Goal: Task Accomplishment & Management: Use online tool/utility

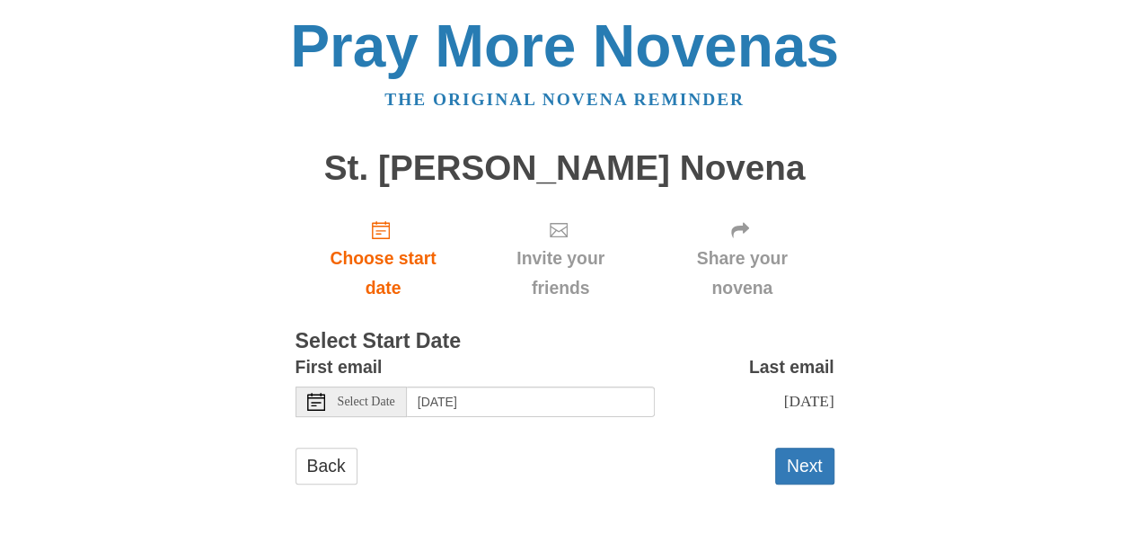
scroll to position [21, 0]
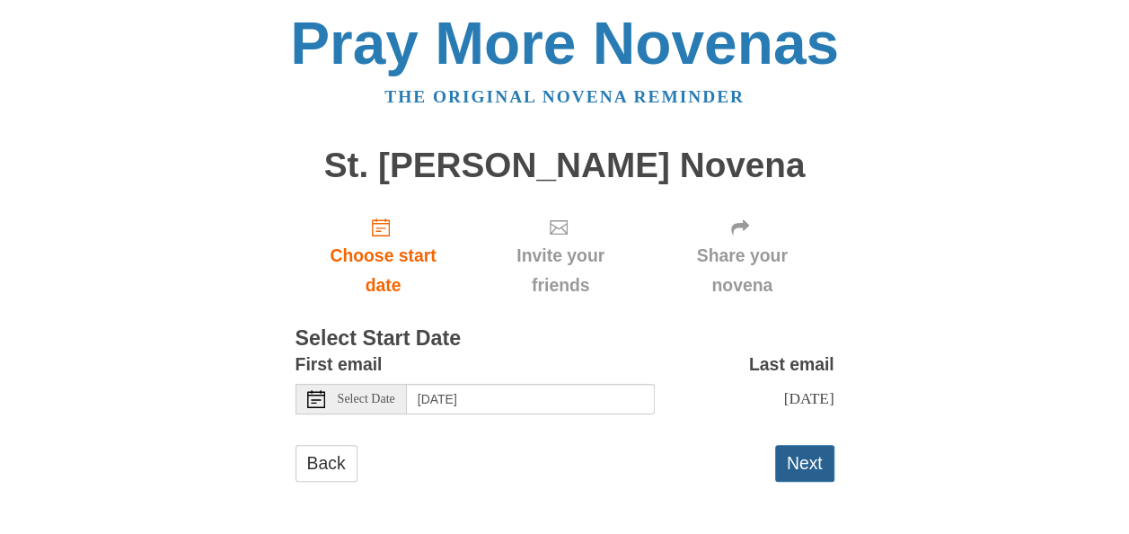
click at [797, 458] on button "Next" at bounding box center [804, 463] width 59 height 37
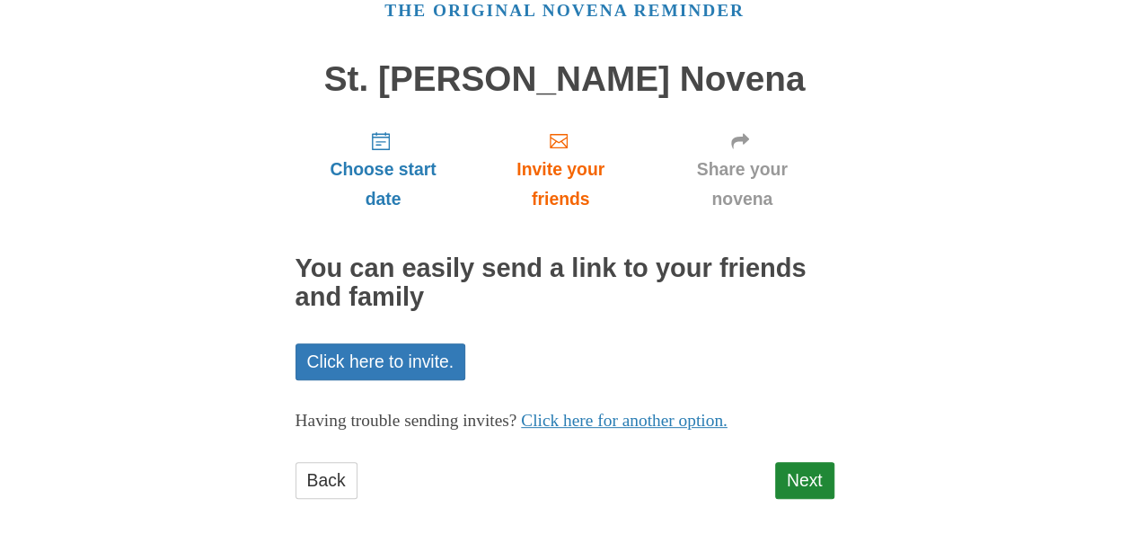
scroll to position [104, 0]
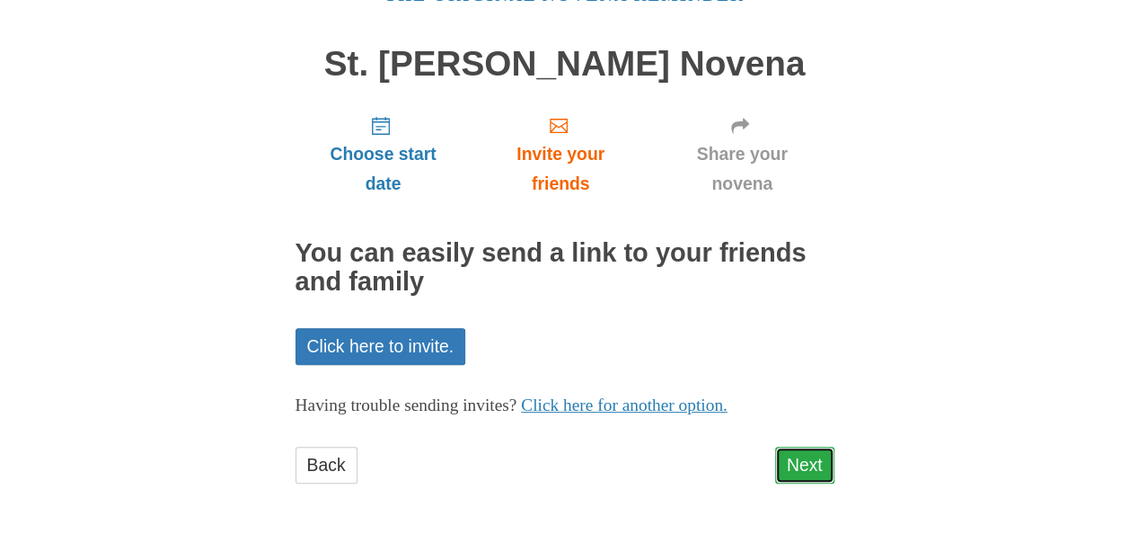
click at [801, 458] on link "Next" at bounding box center [804, 464] width 59 height 37
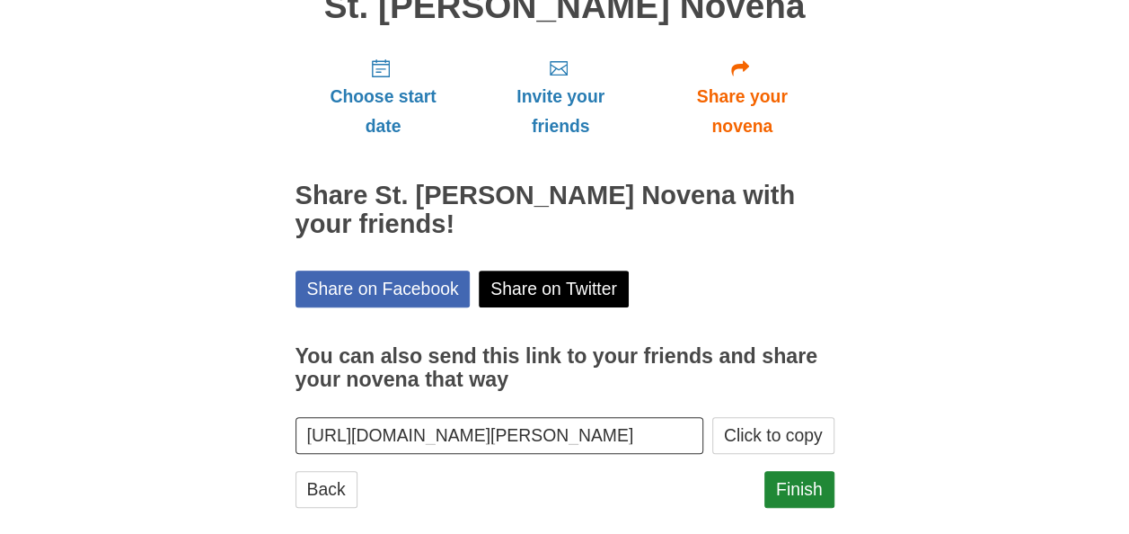
scroll to position [186, 0]
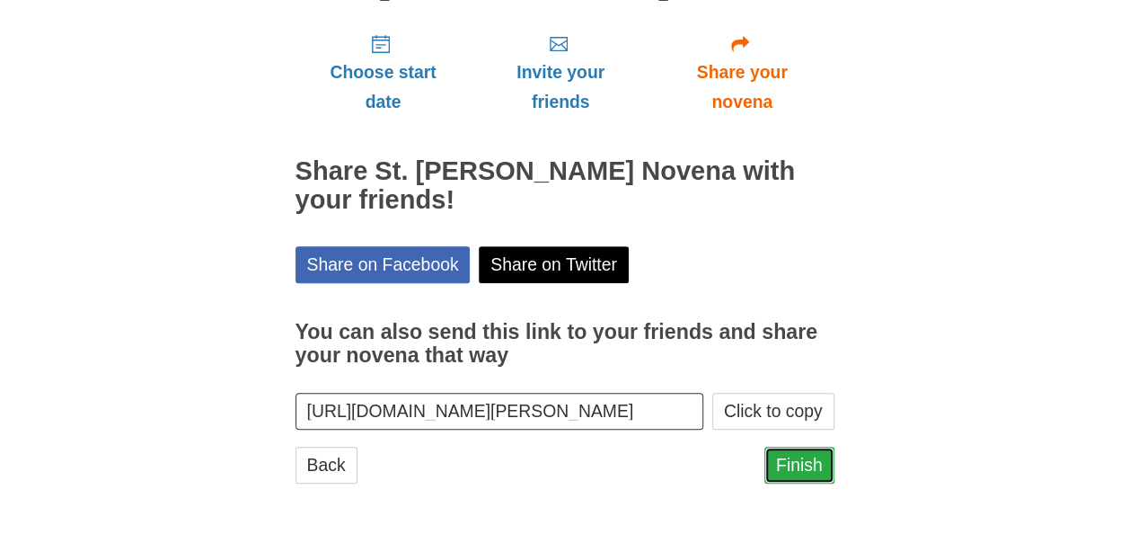
click at [796, 464] on link "Finish" at bounding box center [799, 464] width 70 height 37
